Goal: Task Accomplishment & Management: Manage account settings

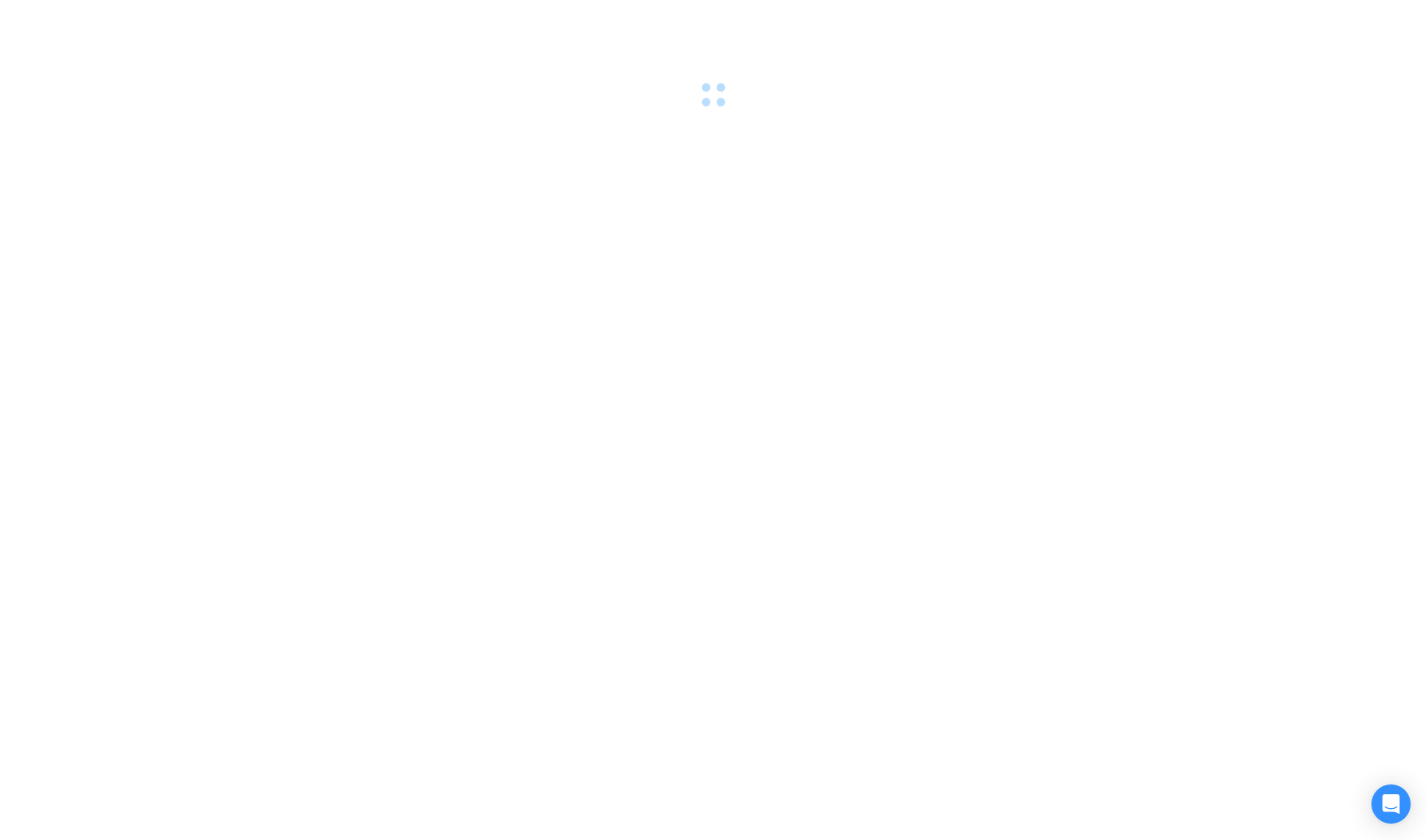
click at [717, 423] on div at bounding box center [713, 420] width 1427 height 840
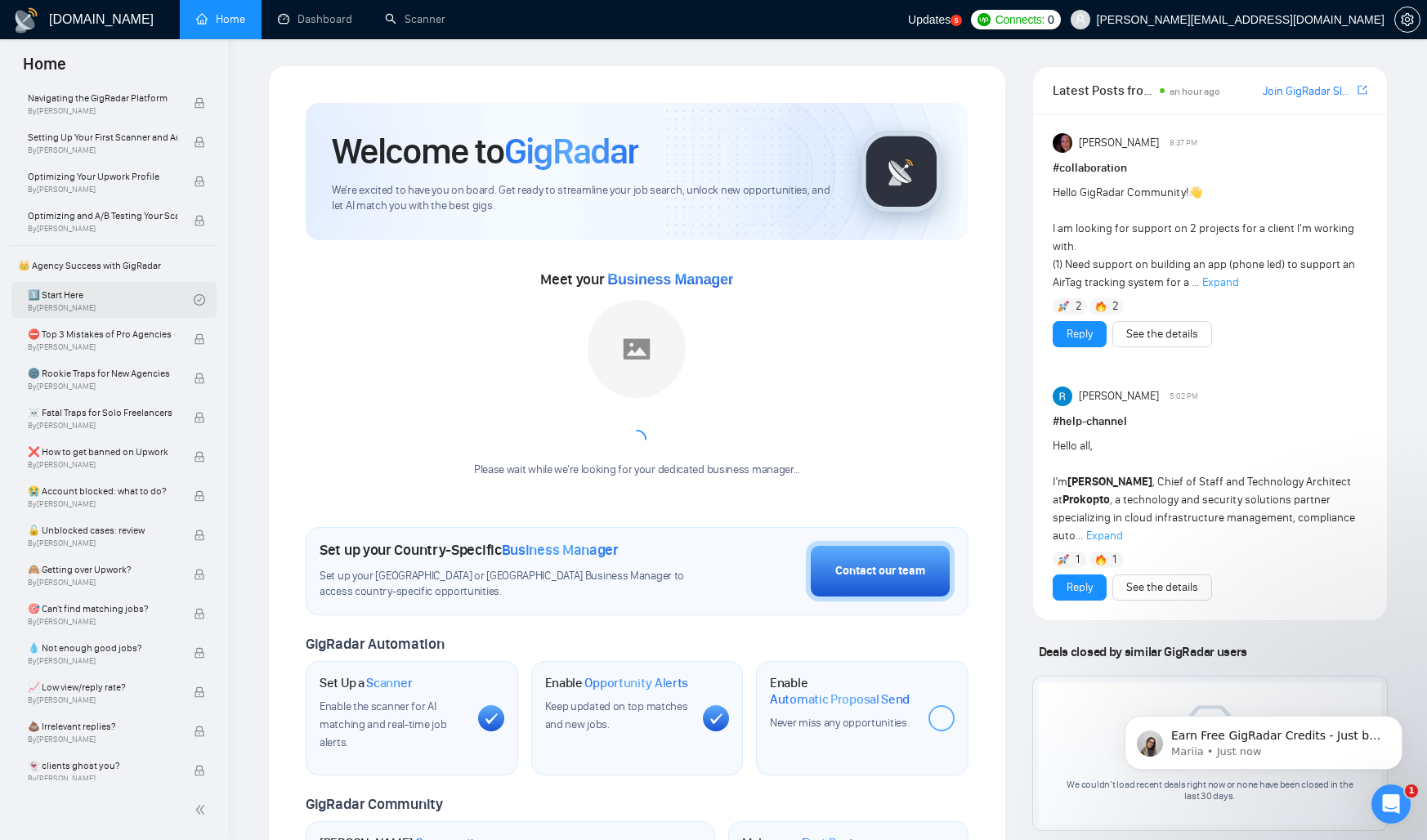
scroll to position [328, 0]
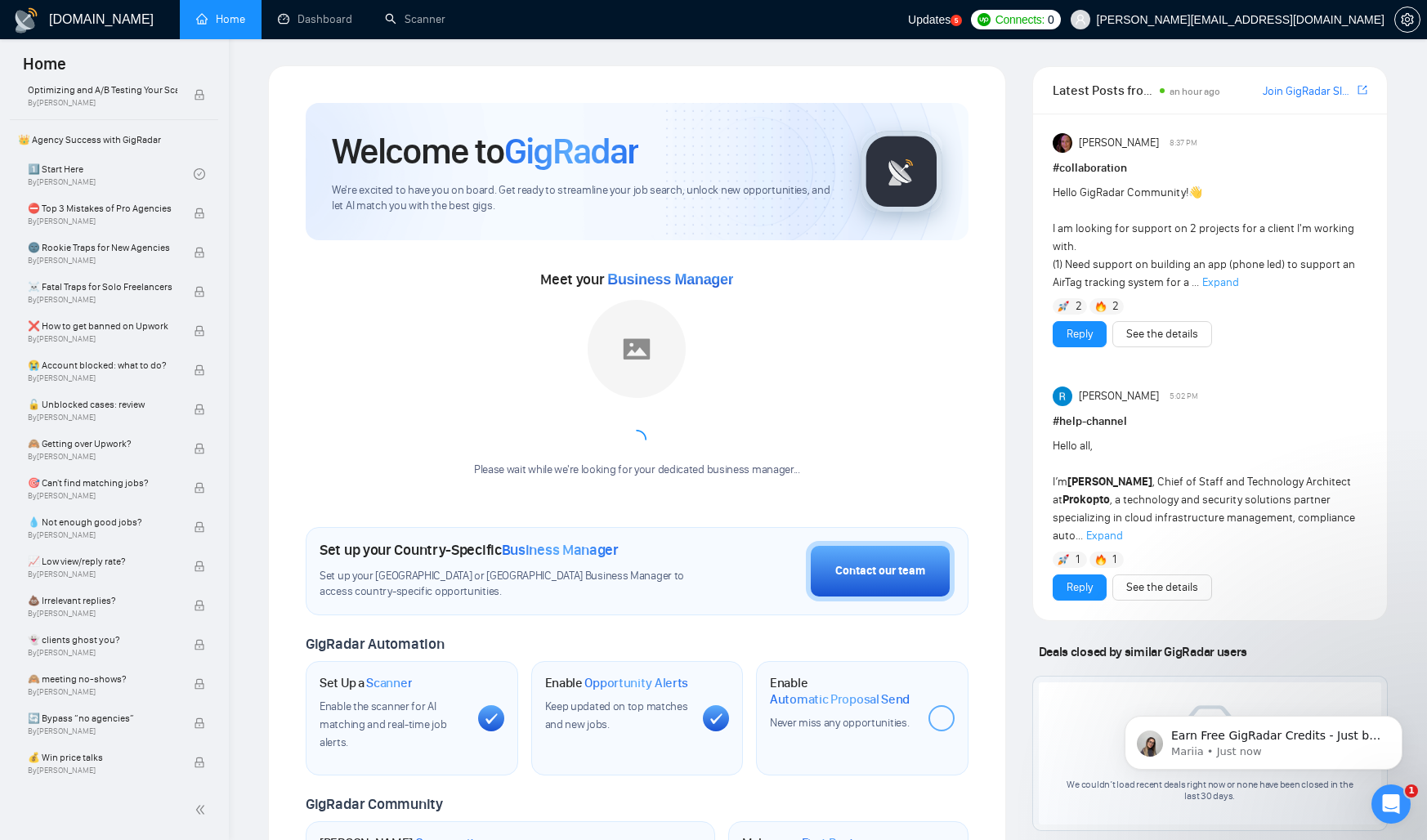
click at [269, 287] on div "Welcome to GigRadar We're excited to have you on board. Get ready to streamline…" at bounding box center [637, 611] width 738 height 1093
click at [333, 15] on link "Dashboard" at bounding box center [315, 19] width 74 height 14
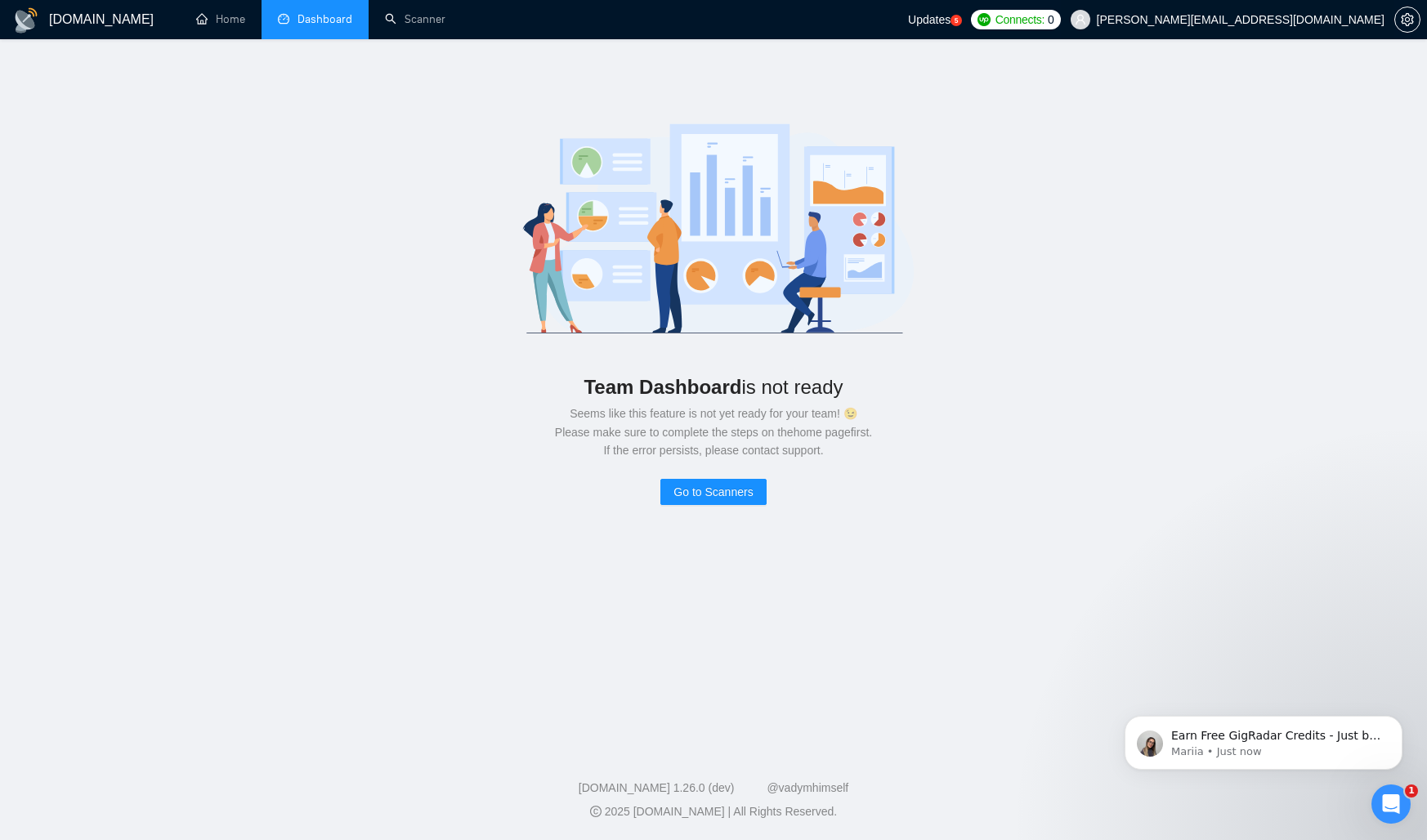
click at [1357, 20] on span "[PERSON_NAME][EMAIL_ADDRESS][DOMAIN_NAME]" at bounding box center [1240, 20] width 287 height 0
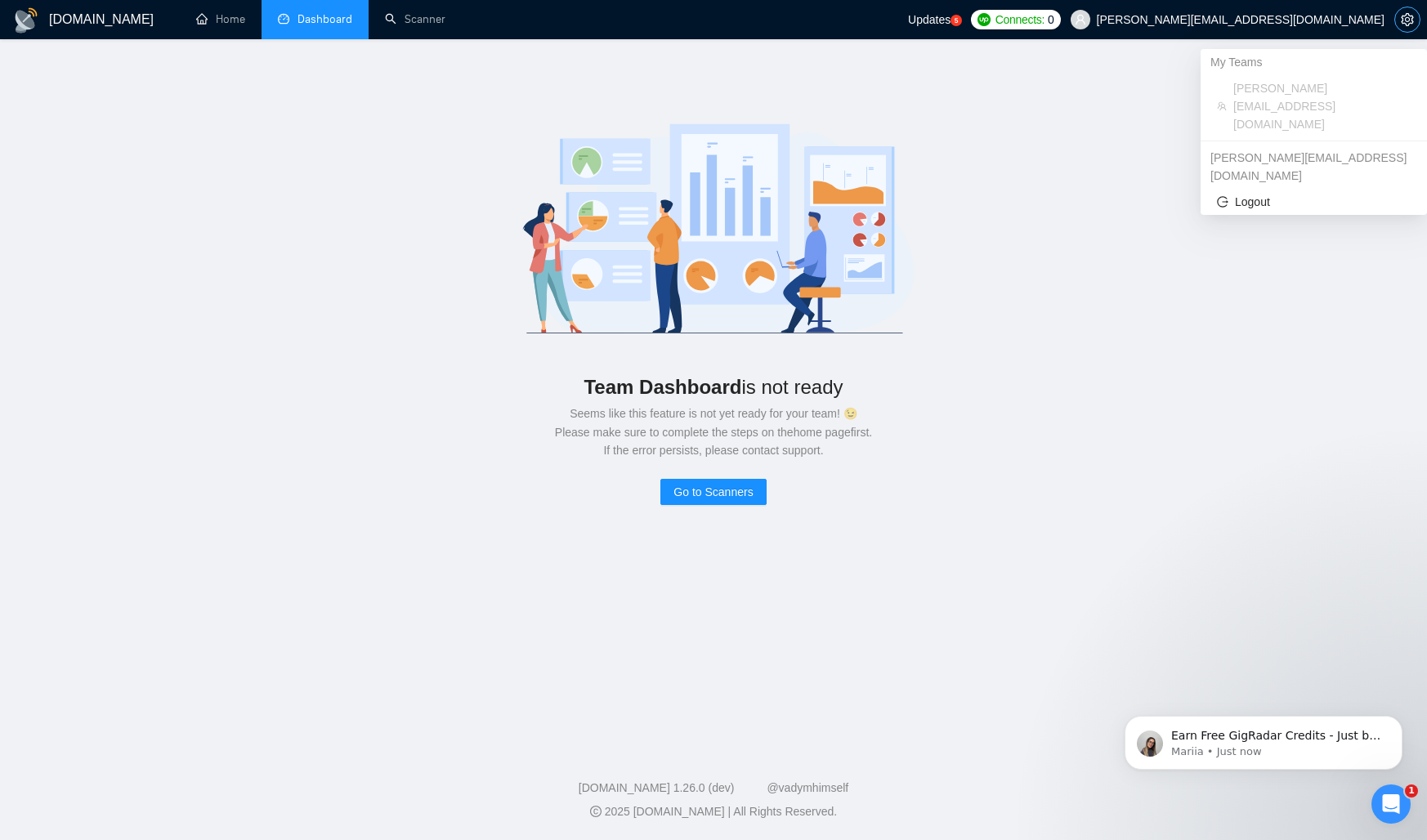
click at [1396, 25] on span "setting" at bounding box center [1407, 19] width 25 height 13
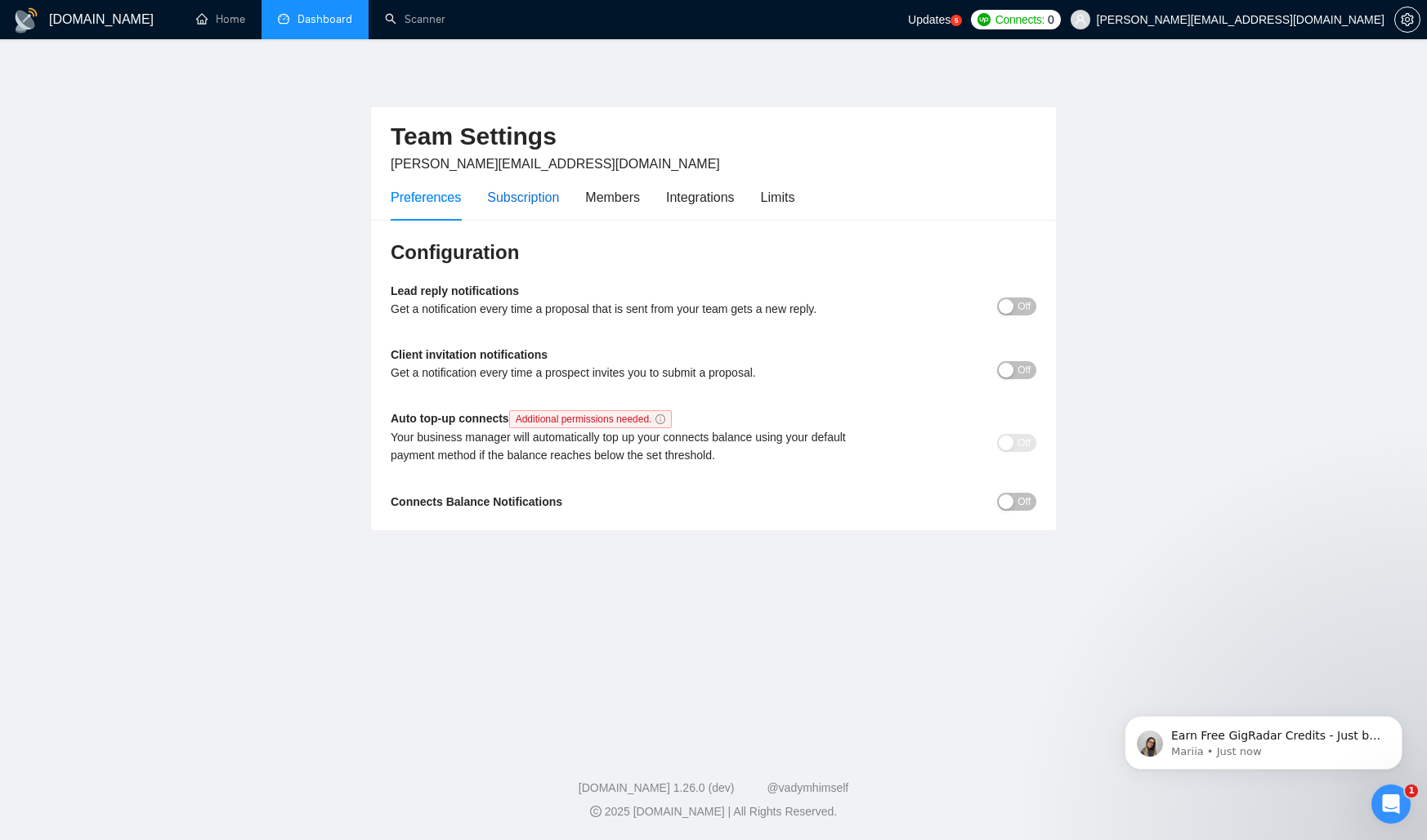
click at [527, 204] on div "Subscription" at bounding box center [523, 198] width 72 height 21
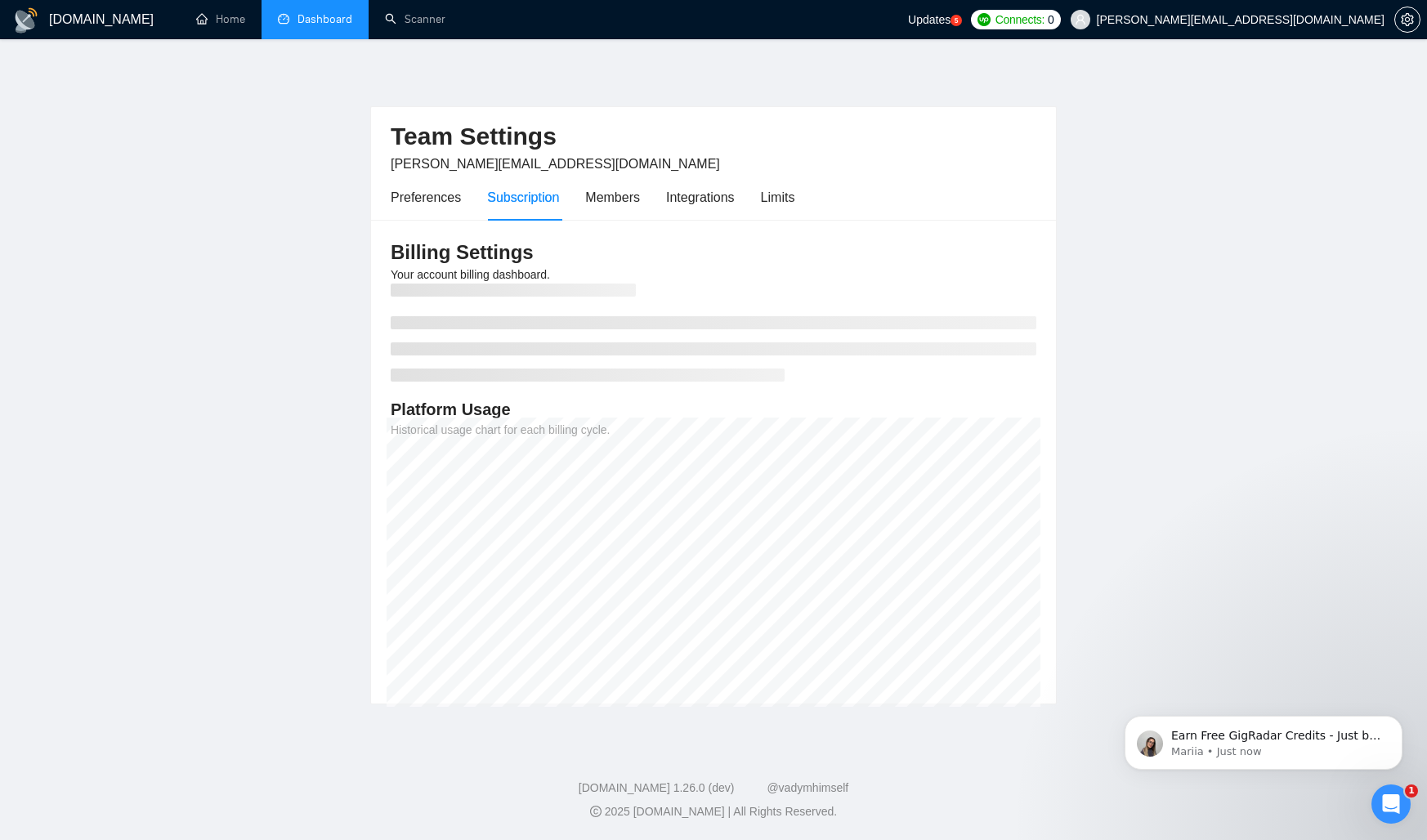
click at [612, 269] on div "Billing Settings Your account billing dashboard. Platform Usage Historical usag…" at bounding box center [713, 462] width 685 height 484
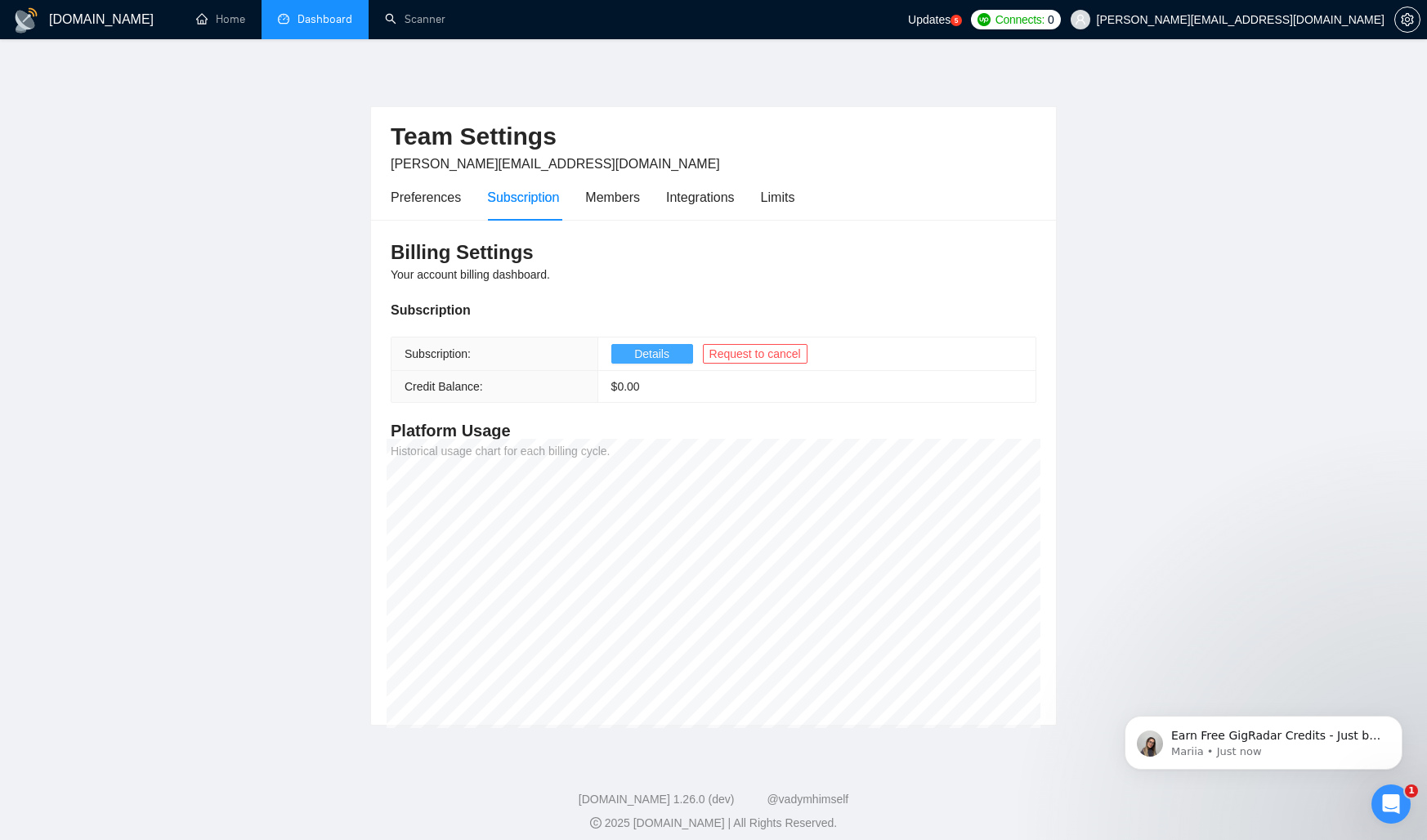
click at [651, 354] on span "Details" at bounding box center [651, 353] width 35 height 18
